Goal: Information Seeking & Learning: Learn about a topic

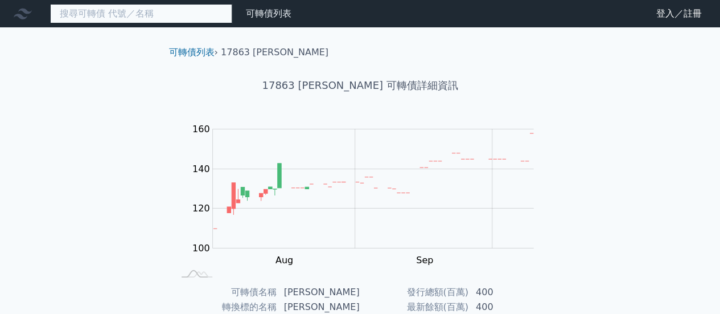
click at [100, 6] on input at bounding box center [141, 13] width 182 height 19
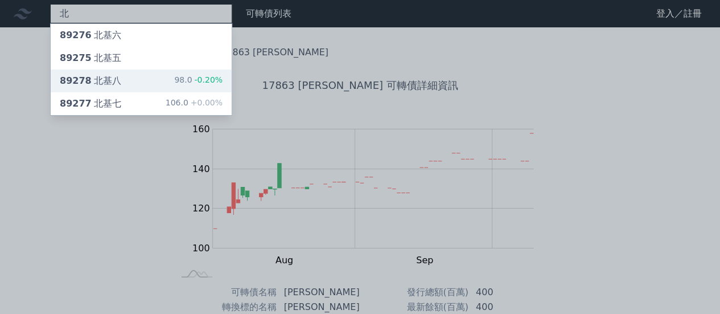
type input "北"
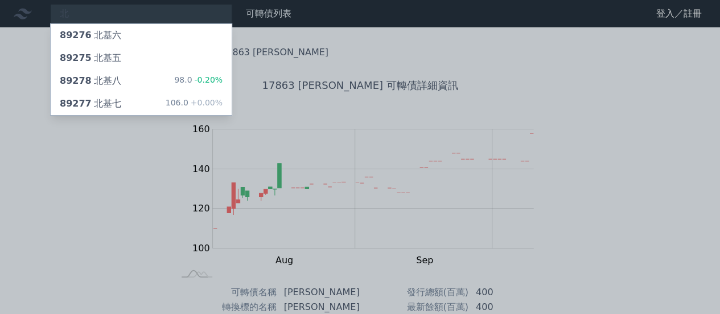
drag, startPoint x: 14, startPoint y: 139, endPoint x: 117, endPoint y: 5, distance: 169.6
click at [15, 139] on div at bounding box center [360, 157] width 720 height 314
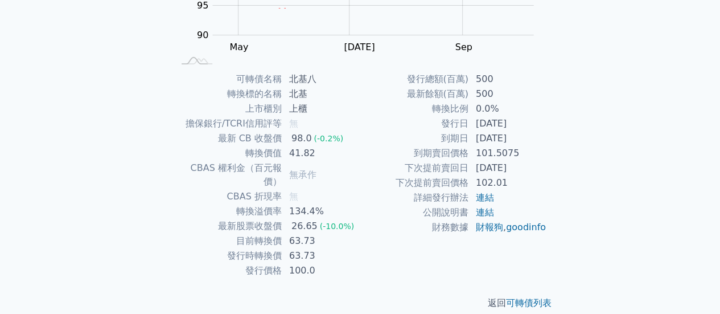
scroll to position [213, 0]
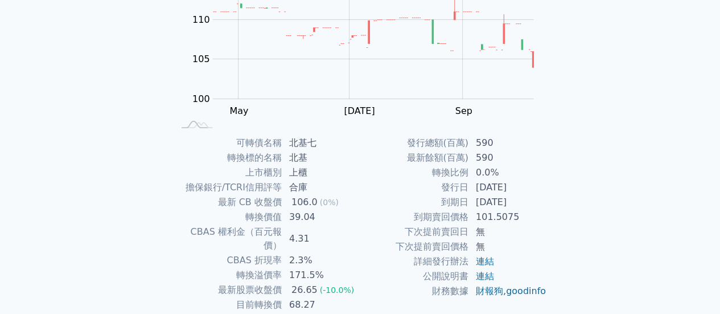
scroll to position [171, 0]
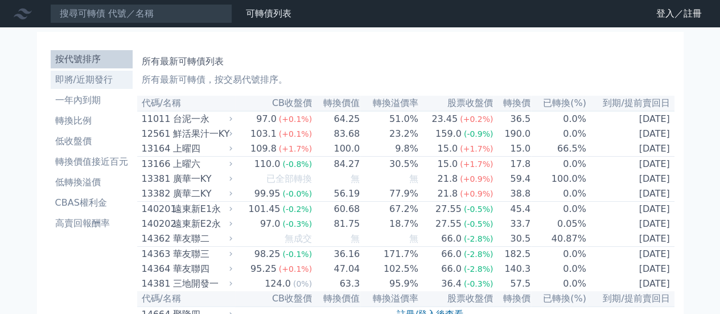
click at [94, 86] on li "即將/近期發行" at bounding box center [92, 80] width 82 height 14
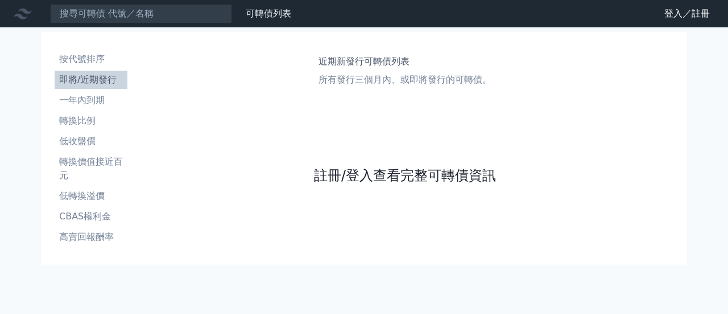
click at [344, 169] on link "註冊/登入查看完整可轉債資訊" at bounding box center [405, 175] width 182 height 18
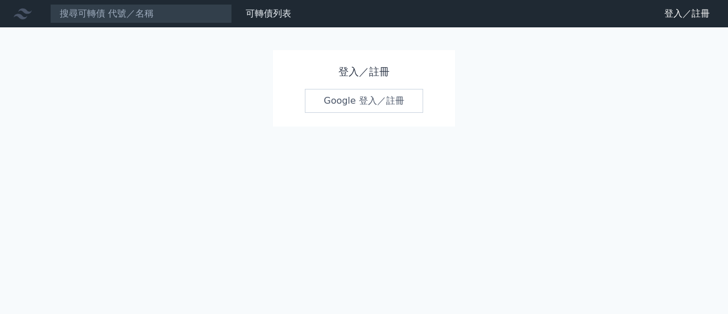
click at [339, 93] on link "Google 登入／註冊" at bounding box center [364, 101] width 118 height 24
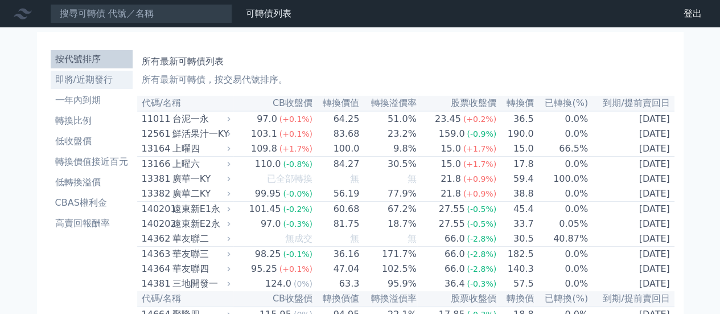
click at [108, 83] on li "即將/近期發行" at bounding box center [92, 80] width 82 height 14
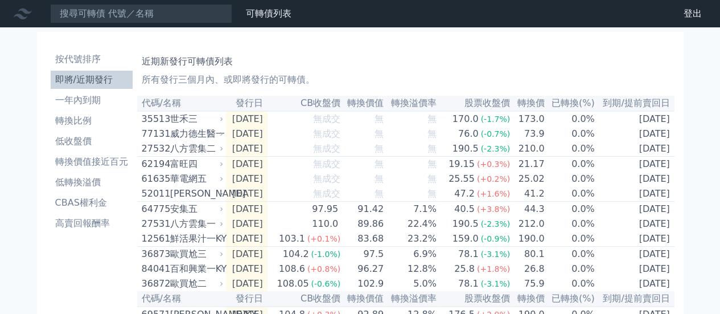
click at [101, 108] on link "一年內到期" at bounding box center [92, 100] width 82 height 18
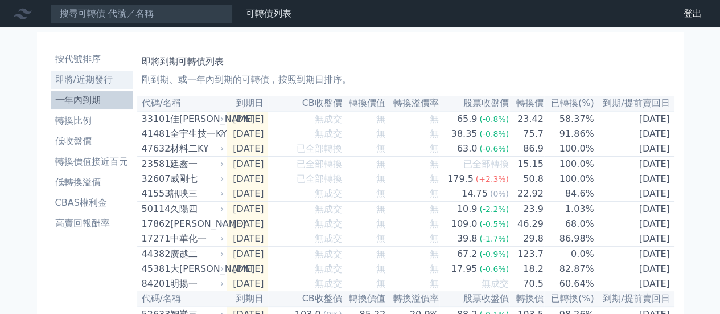
click at [97, 85] on li "即將/近期發行" at bounding box center [92, 80] width 82 height 14
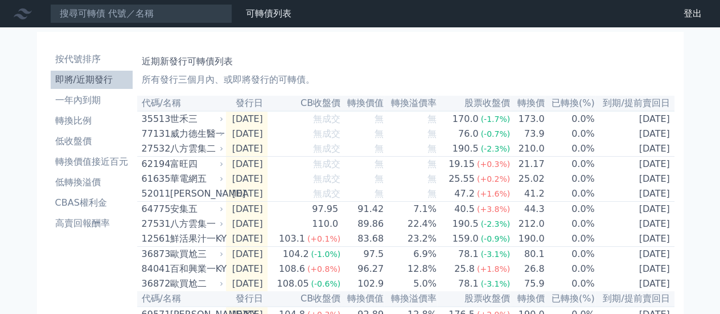
drag, startPoint x: 57, startPoint y: 114, endPoint x: 11, endPoint y: 151, distance: 59.0
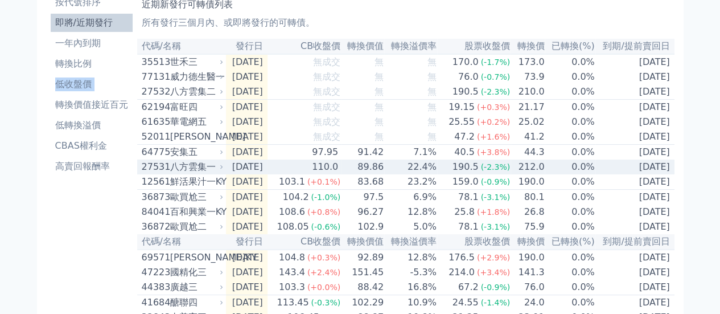
scroll to position [114, 0]
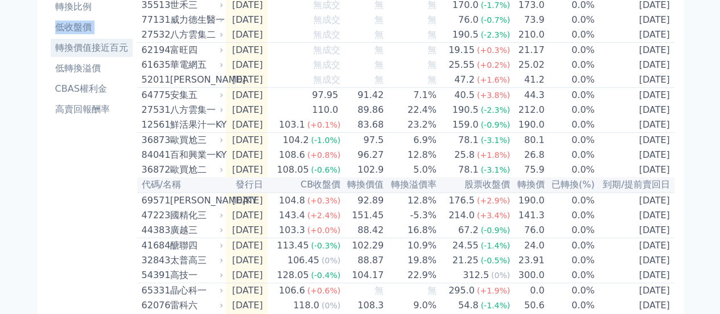
click at [86, 43] on li "轉換價值接近百元" at bounding box center [92, 48] width 82 height 14
